Goal: Find specific page/section: Find specific page/section

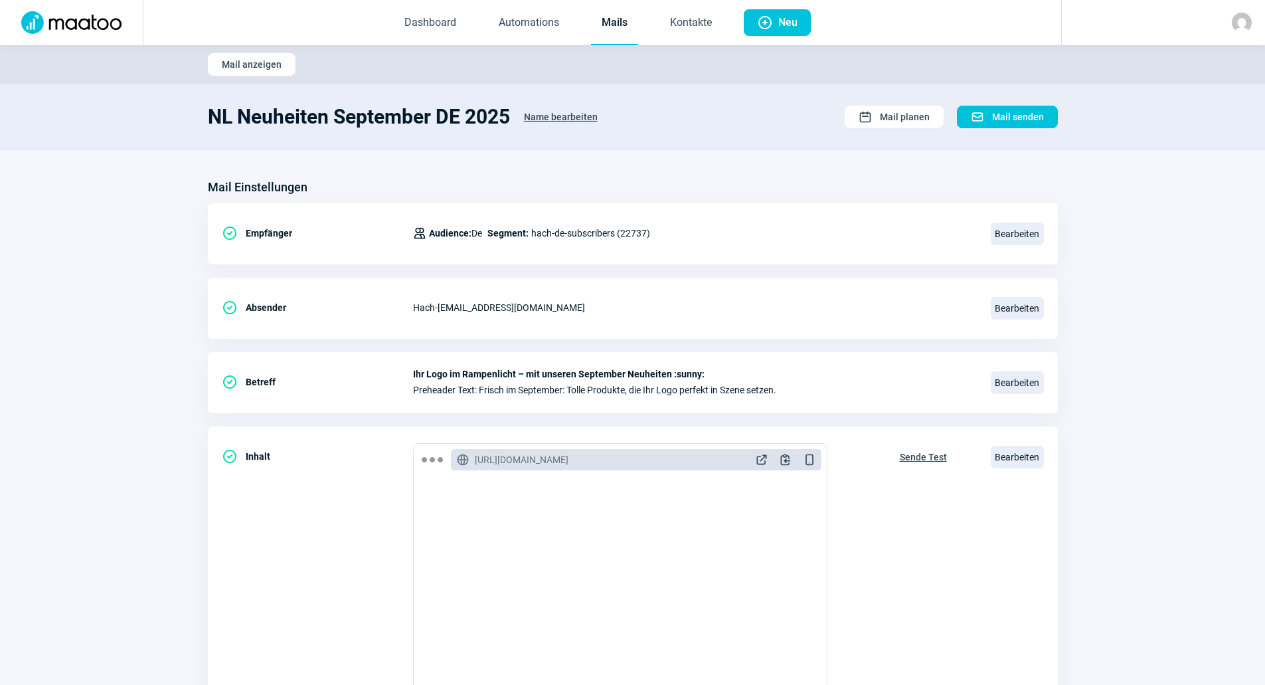
click at [611, 26] on link "Mails" at bounding box center [614, 23] width 47 height 44
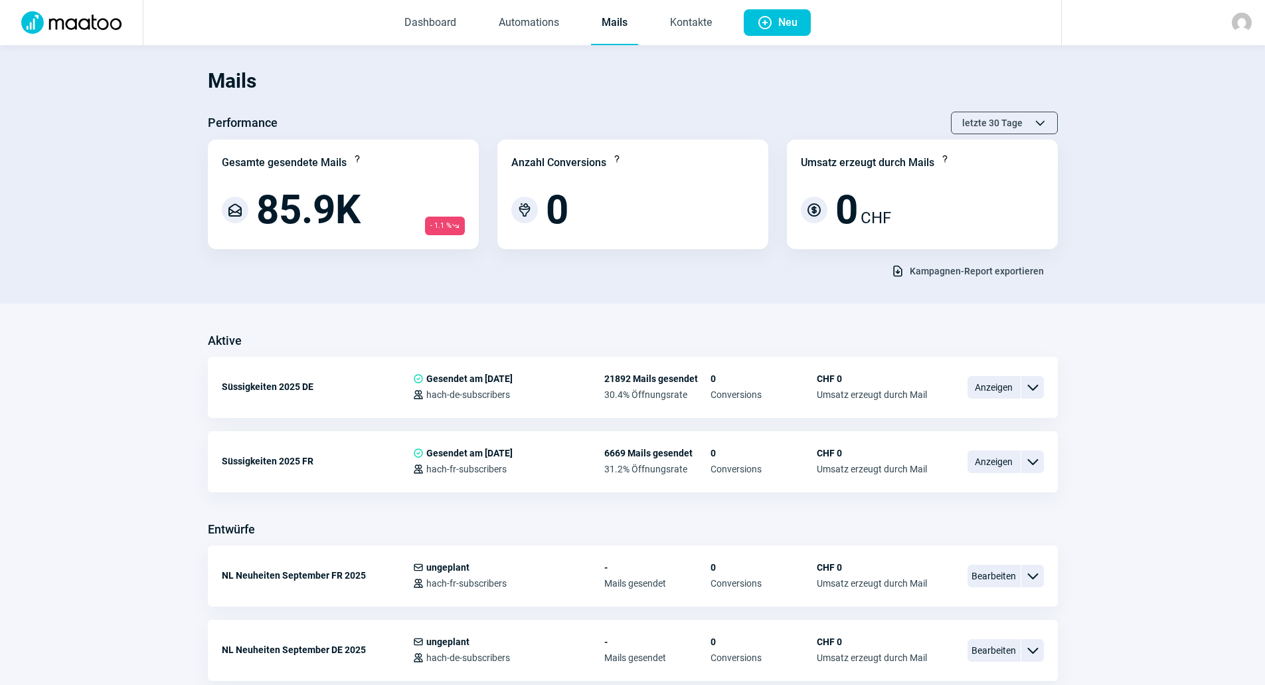
scroll to position [24, 0]
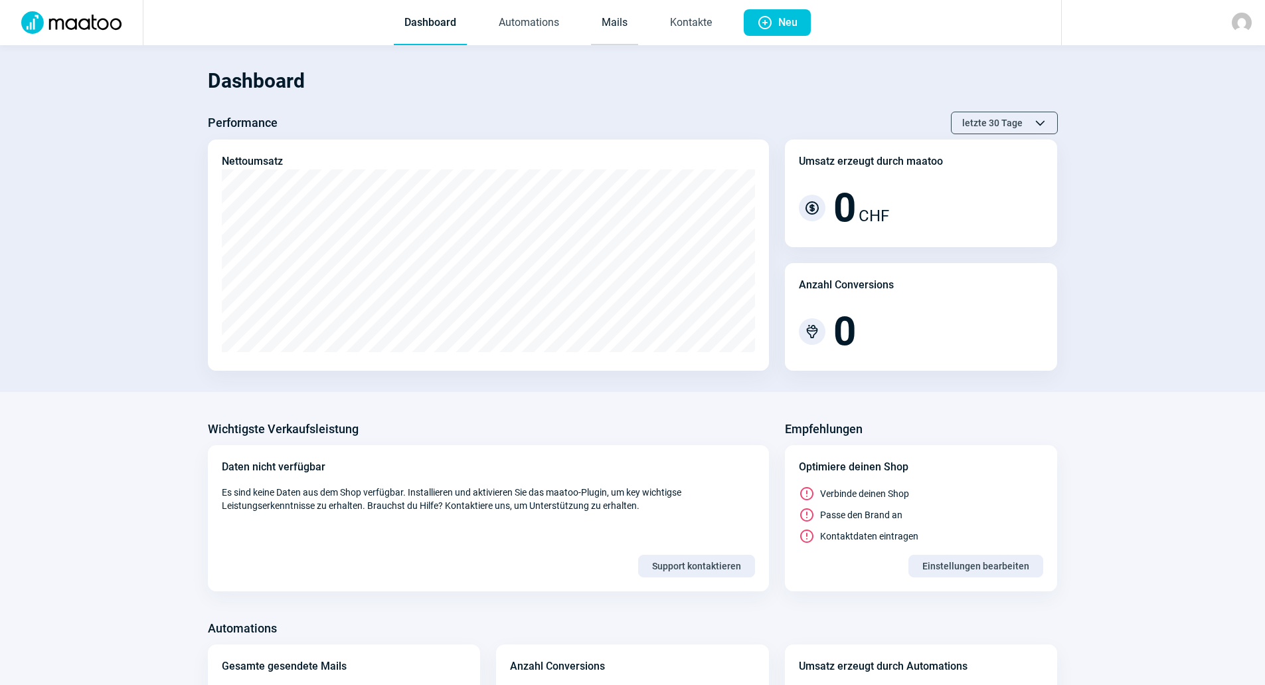
click at [608, 31] on link "Mails" at bounding box center [614, 23] width 47 height 44
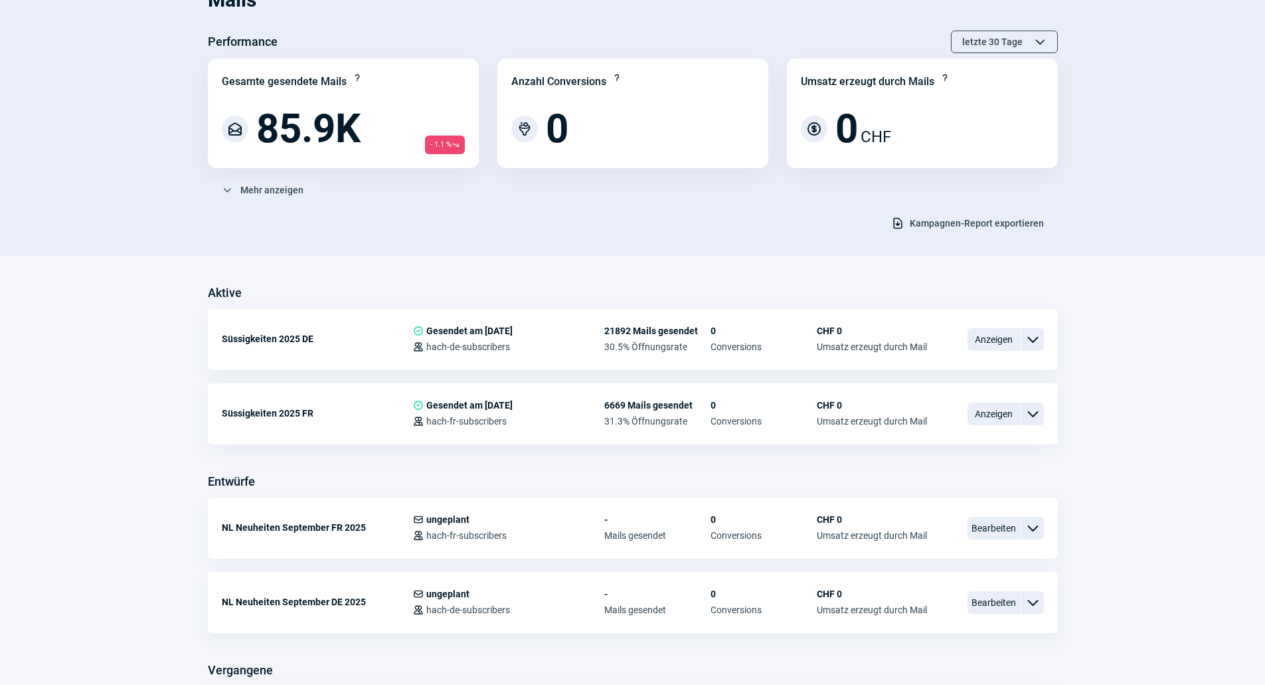
scroll to position [199, 0]
